Goal: Task Accomplishment & Management: Use online tool/utility

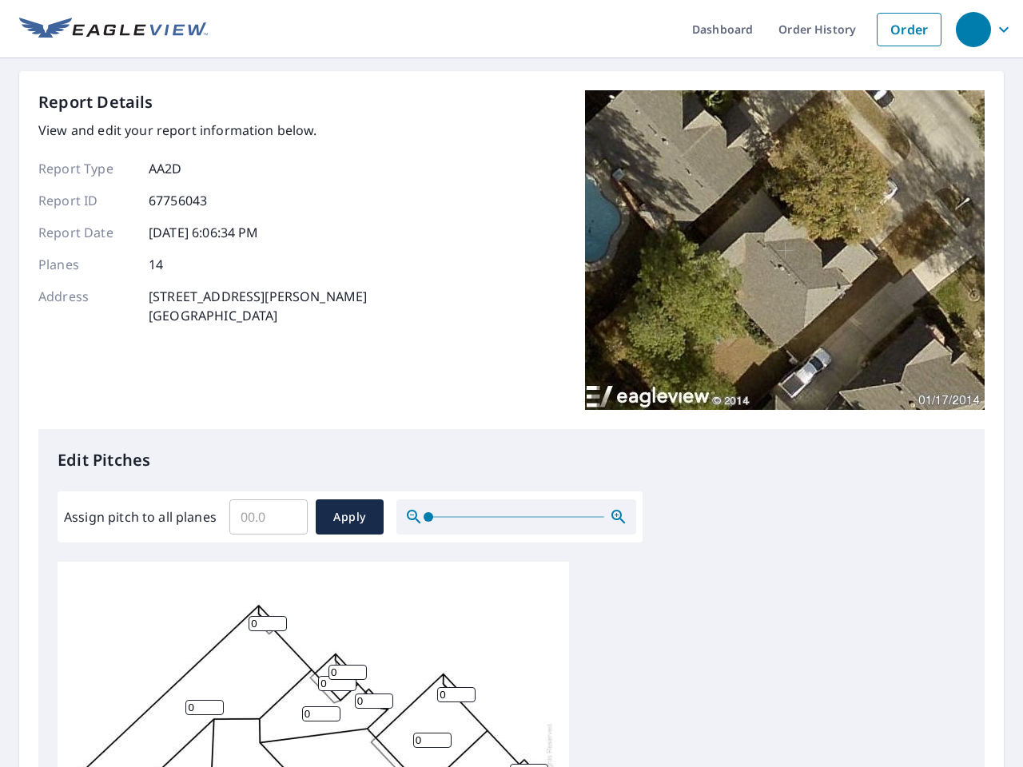
click at [511, 383] on div "Report Details View and edit your report information below. Report Type AA2D Re…" at bounding box center [511, 259] width 946 height 339
click at [972, 29] on div "button" at bounding box center [973, 29] width 35 height 35
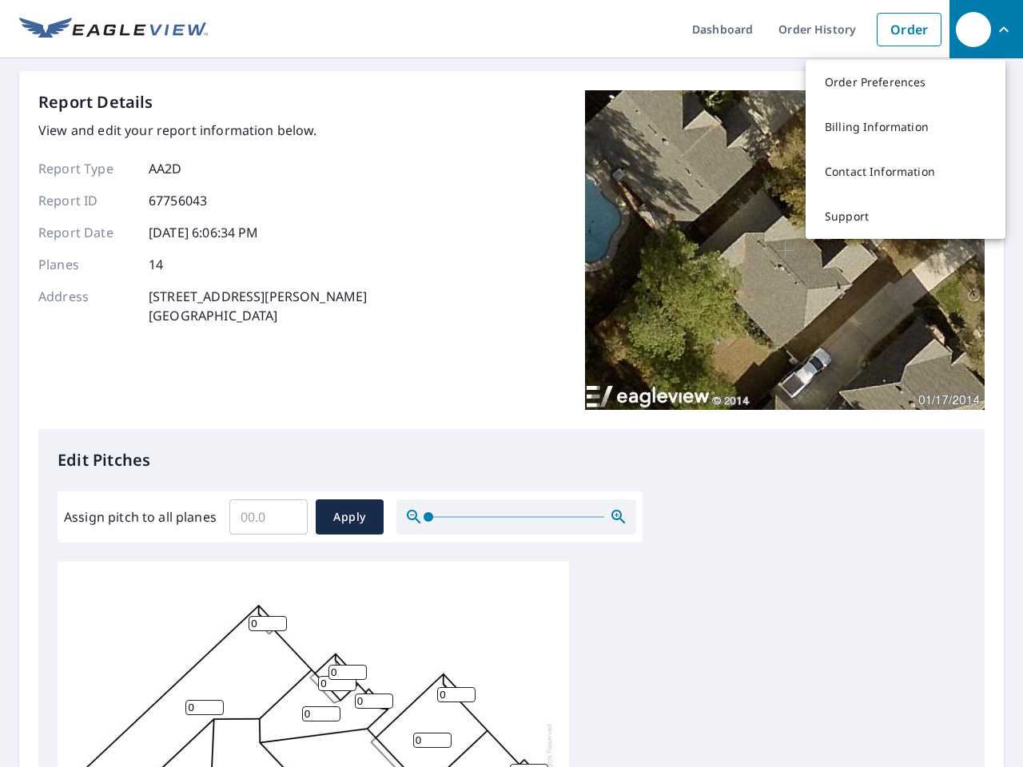
click at [268, 517] on input "Assign pitch to all planes" at bounding box center [268, 517] width 78 height 45
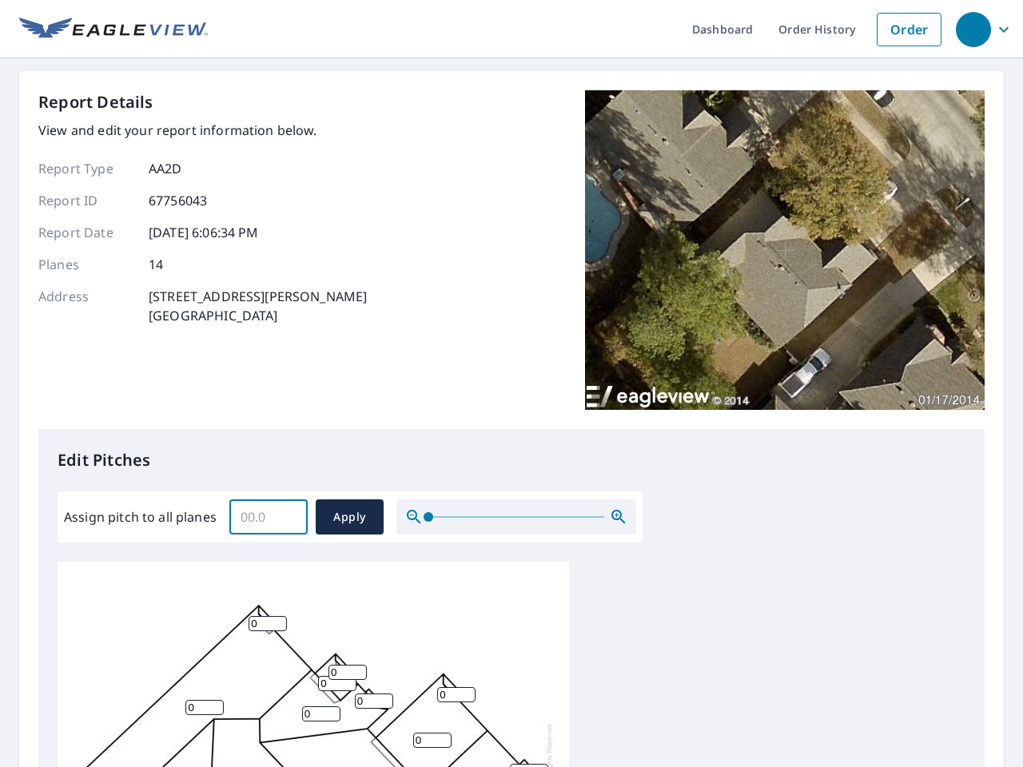
click at [349, 517] on span "Apply" at bounding box center [349, 517] width 42 height 20
click at [618, 517] on icon "button" at bounding box center [618, 516] width 19 height 19
